Goal: Check status

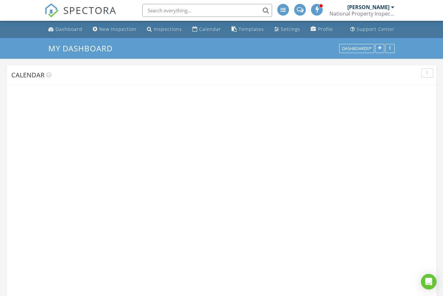
scroll to position [575, 444]
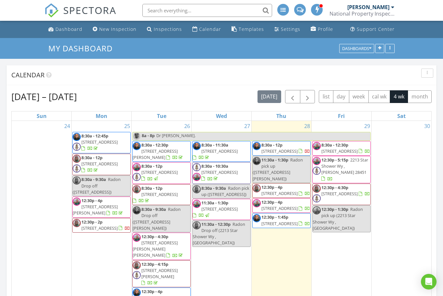
click at [295, 153] on span "1607 Palomar Dr, Sunset Beach 28468" at bounding box center [280, 151] width 36 height 6
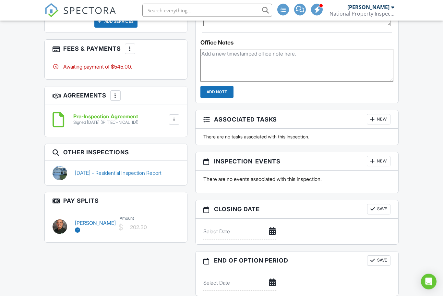
scroll to position [541, 0]
click at [94, 169] on link "08/20/2024 - Residential Inspection Report" at bounding box center [118, 172] width 87 height 7
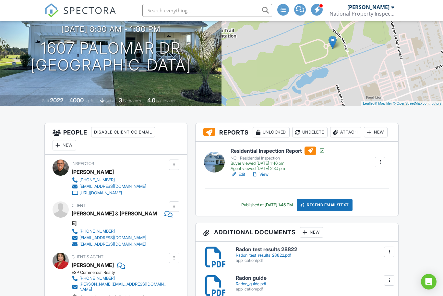
scroll to position [68, 0]
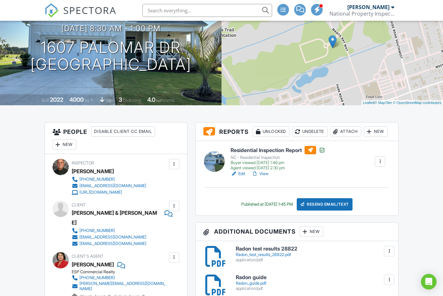
click at [265, 177] on link "View" at bounding box center [260, 173] width 17 height 6
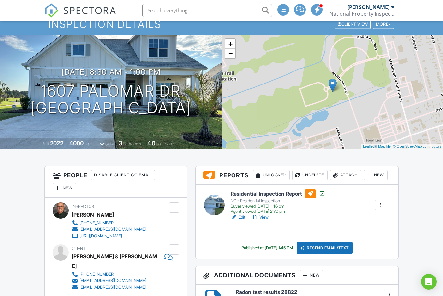
scroll to position [0, 0]
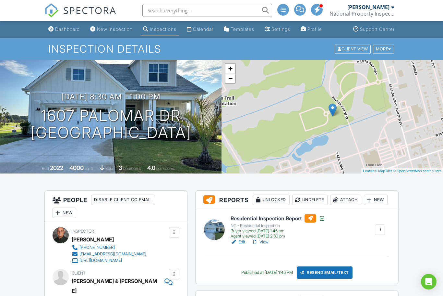
click at [72, 29] on div "Dashboard" at bounding box center [67, 29] width 25 height 6
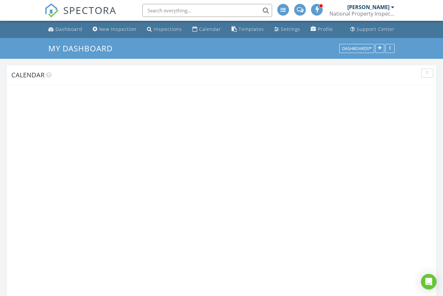
scroll to position [575, 444]
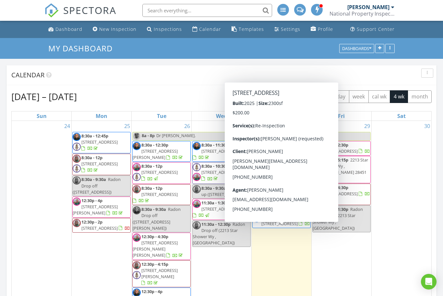
click at [293, 226] on span "4473 East Coast Ln , Shallotte 28470" at bounding box center [280, 223] width 36 height 6
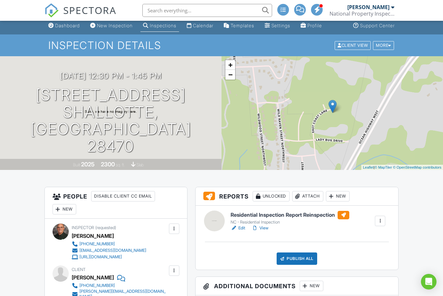
click at [241, 230] on link "Edit" at bounding box center [238, 228] width 15 height 6
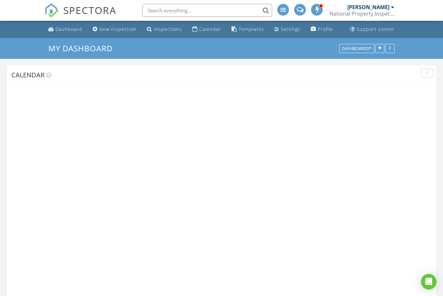
scroll to position [575, 444]
